Goal: Task Accomplishment & Management: Complete application form

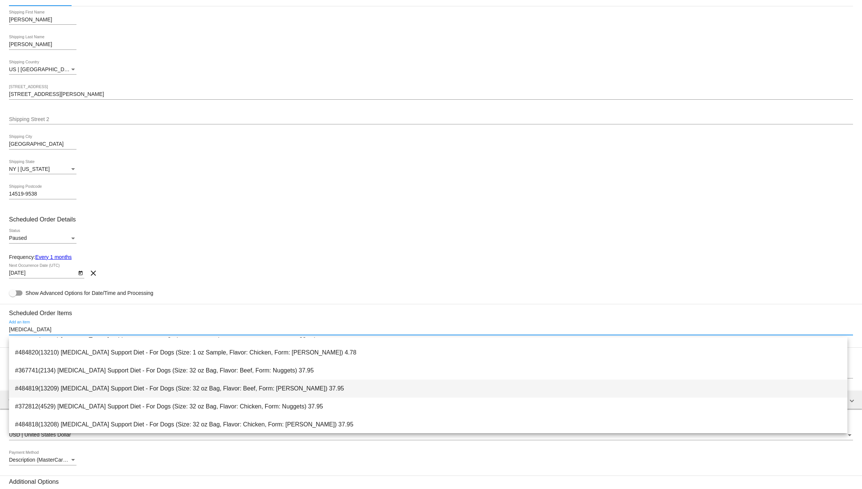
scroll to position [48, 0]
type input "[MEDICAL_DATA]"
click at [127, 404] on span "#372812(4529) [MEDICAL_DATA] Support Diet - For Dogs (Size: 32 oz Bag, Flavor: …" at bounding box center [428, 406] width 826 height 18
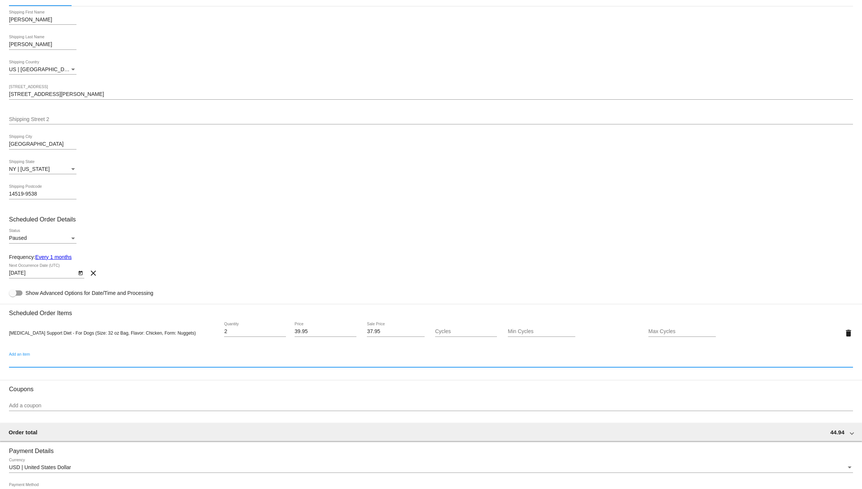
click at [283, 332] on input "2" at bounding box center [255, 332] width 62 height 6
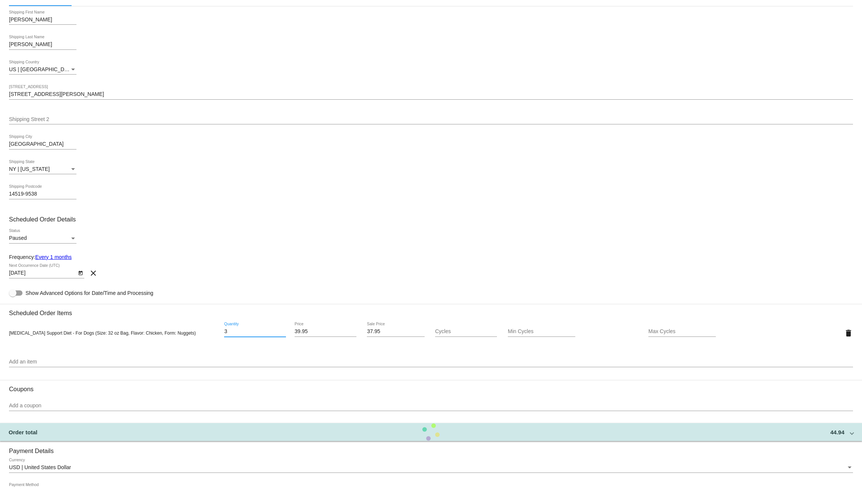
type input "3"
click at [283, 330] on input "3" at bounding box center [255, 332] width 62 height 6
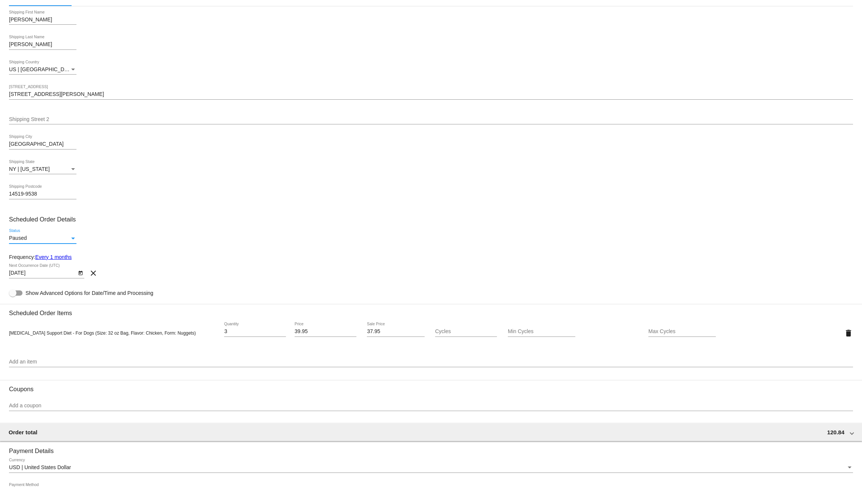
click at [72, 239] on div "Status" at bounding box center [73, 239] width 4 height 2
click at [43, 224] on span "Active" at bounding box center [42, 224] width 67 height 16
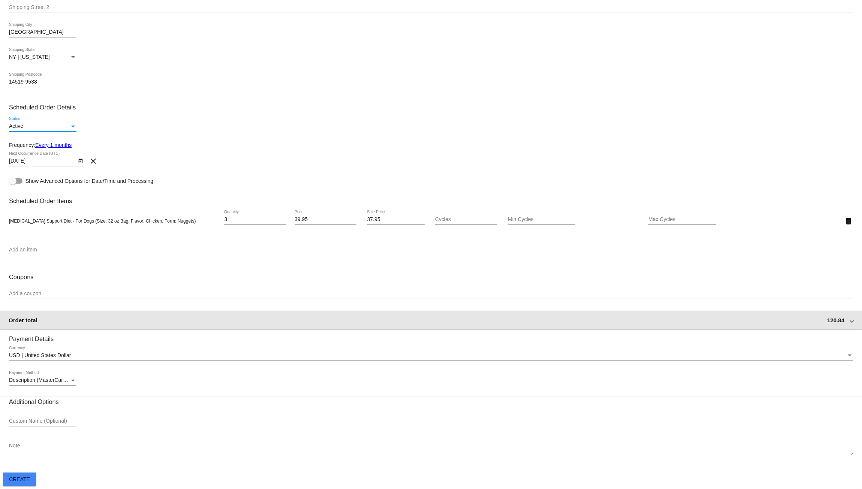
scroll to position [215, 0]
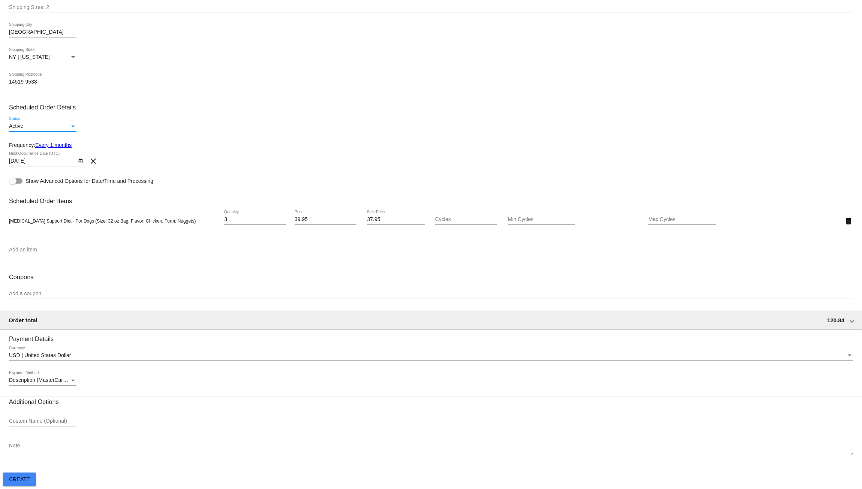
click at [25, 476] on span "Create" at bounding box center [19, 479] width 21 height 6
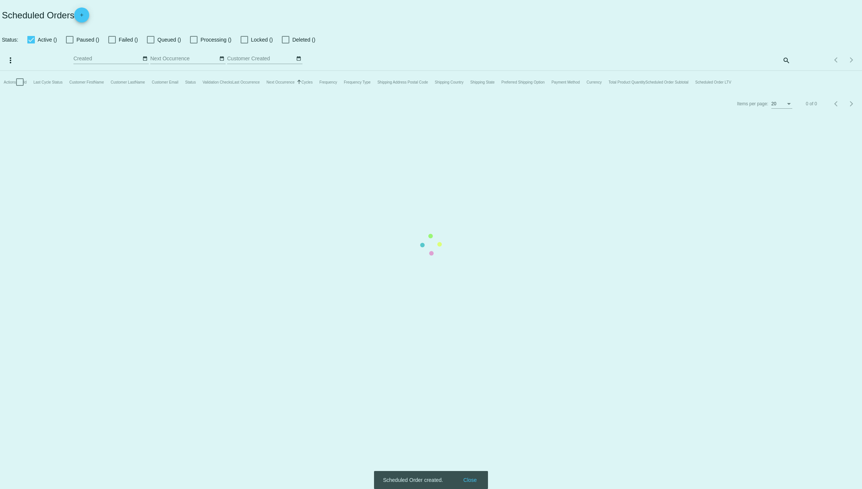
checkbox input "true"
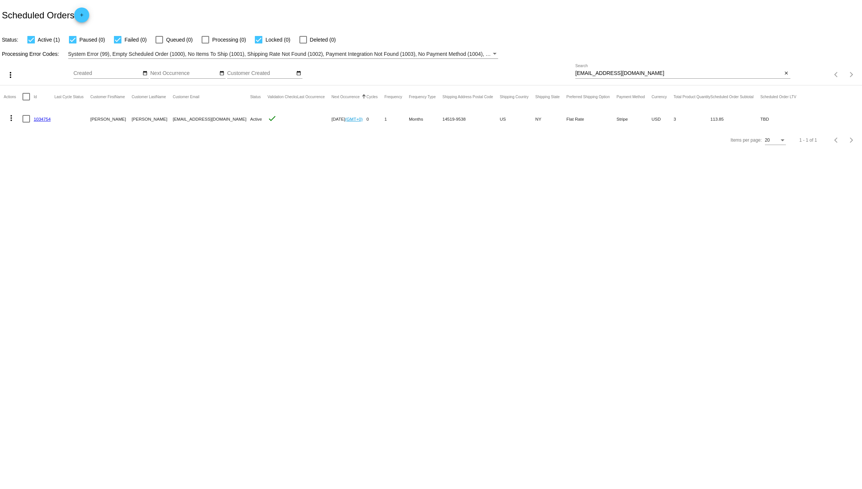
click at [255, 264] on body "Scheduled Orders add Status: Active (1) Paused (0) Failed (0) Queued (0) Proces…" at bounding box center [431, 244] width 862 height 489
click at [41, 118] on link "1034754" at bounding box center [42, 119] width 17 height 5
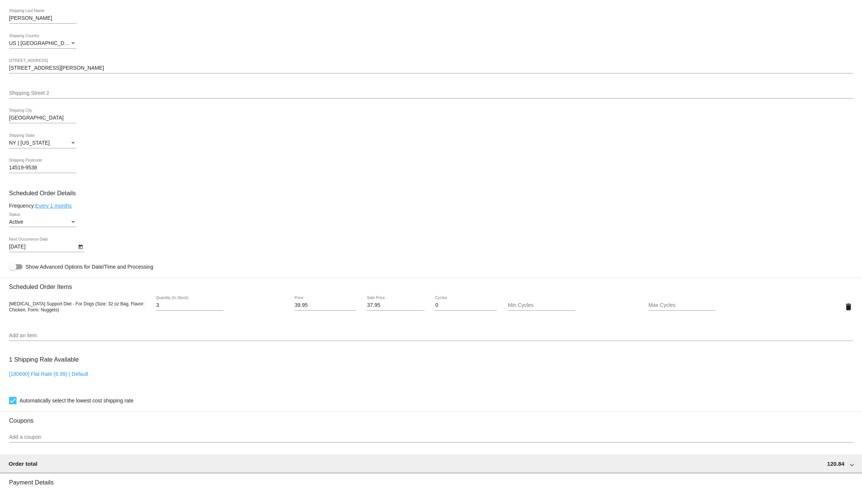
scroll to position [181, 0]
